Goal: Task Accomplishment & Management: Manage account settings

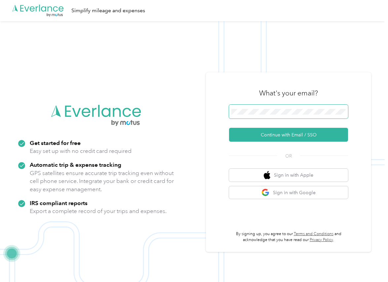
click at [263, 115] on span at bounding box center [288, 112] width 119 height 14
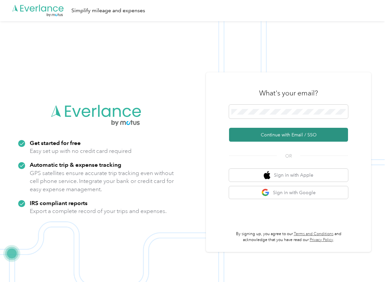
click at [254, 133] on button "Continue with Email / SSO" at bounding box center [288, 135] width 119 height 14
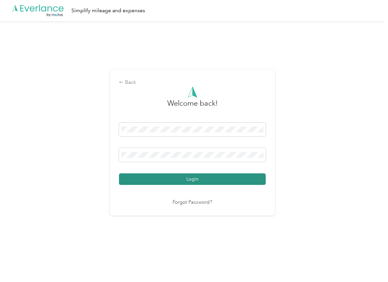
click at [142, 176] on button "Login" at bounding box center [192, 179] width 147 height 12
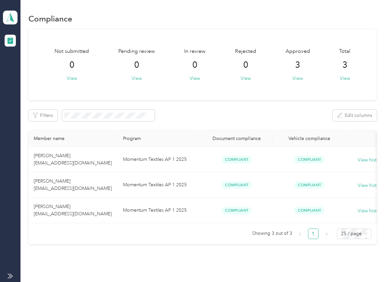
click at [226, 95] on div "Not submitted 0 View Pending review 0 View In review 0 View Rejected 0 View App…" at bounding box center [202, 64] width 348 height 71
click at [10, 19] on polygon at bounding box center [12, 17] width 4 height 9
click at [32, 66] on div "Log out" at bounding box center [21, 69] width 25 height 7
